Goal: Complete application form

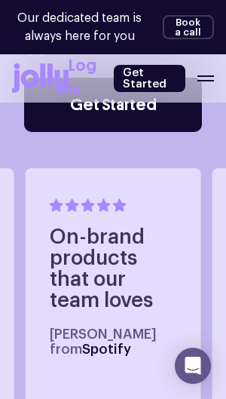
scroll to position [639, 0]
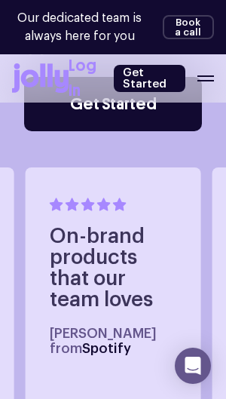
click at [203, 68] on div "Log In Get Started" at bounding box center [141, 78] width 145 height 50
click at [198, 67] on div "Log In Get Started" at bounding box center [141, 78] width 145 height 50
click at [142, 72] on link "Get Started" at bounding box center [150, 78] width 72 height 27
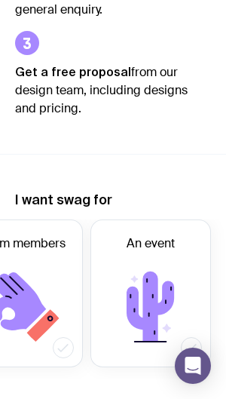
scroll to position [0, 181]
click at [163, 310] on icon at bounding box center [150, 306] width 90 height 90
click at [0, 0] on input "An event" at bounding box center [0, 0] width 0 height 0
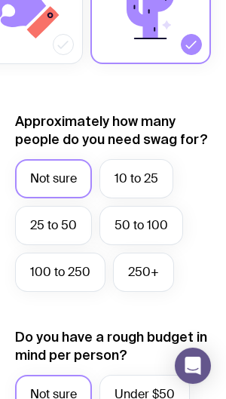
scroll to position [713, 0]
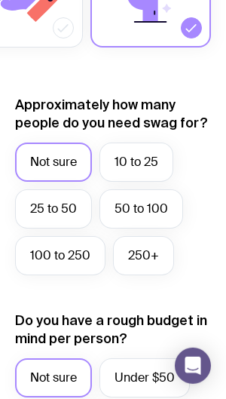
click at [60, 255] on label "100 to 250" at bounding box center [60, 255] width 90 height 39
click at [0, 0] on input "100 to 250" at bounding box center [0, 0] width 0 height 0
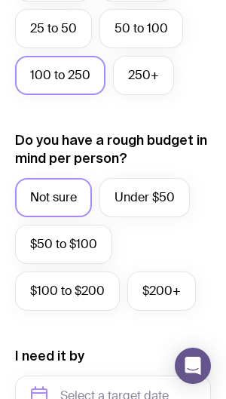
click at [136, 197] on label "Under $50" at bounding box center [144, 197] width 90 height 39
click at [0, 0] on input "Under $50" at bounding box center [0, 0] width 0 height 0
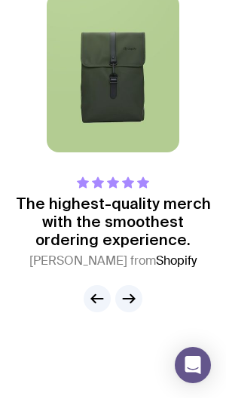
scroll to position [1804, 0]
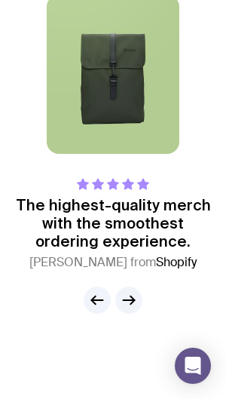
click at [133, 300] on icon "button" at bounding box center [129, 300] width 11 height 0
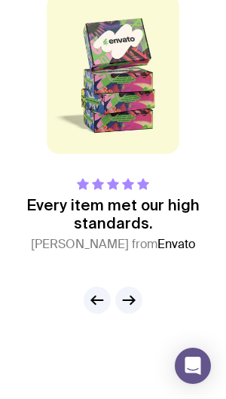
click at [129, 303] on icon "button" at bounding box center [129, 300] width 18 height 18
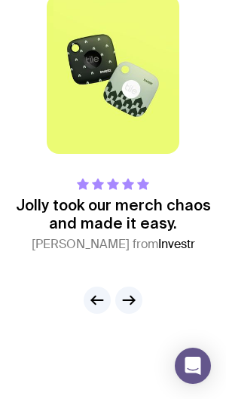
click at [126, 307] on button "button" at bounding box center [128, 299] width 27 height 27
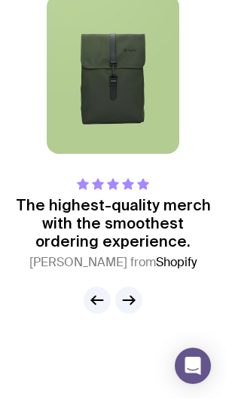
click at [126, 307] on button "button" at bounding box center [128, 299] width 27 height 27
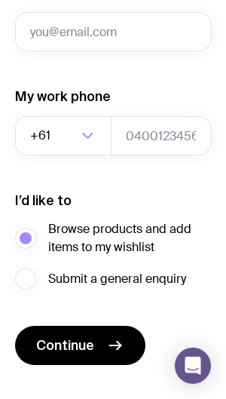
scroll to position [1360, 0]
